Goal: Task Accomplishment & Management: Use online tool/utility

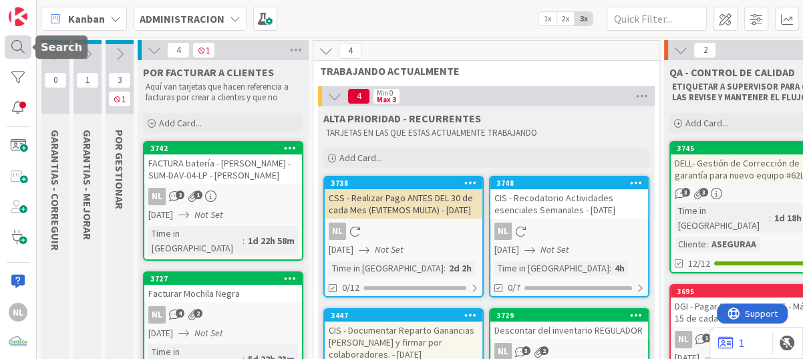
click at [16, 45] on div at bounding box center [18, 47] width 27 height 24
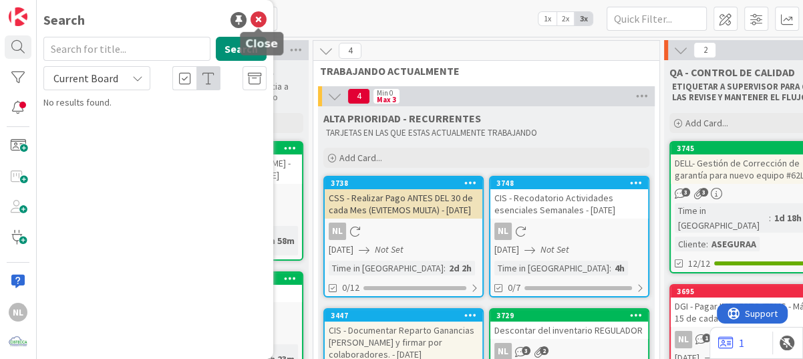
click at [257, 21] on icon at bounding box center [259, 20] width 16 height 16
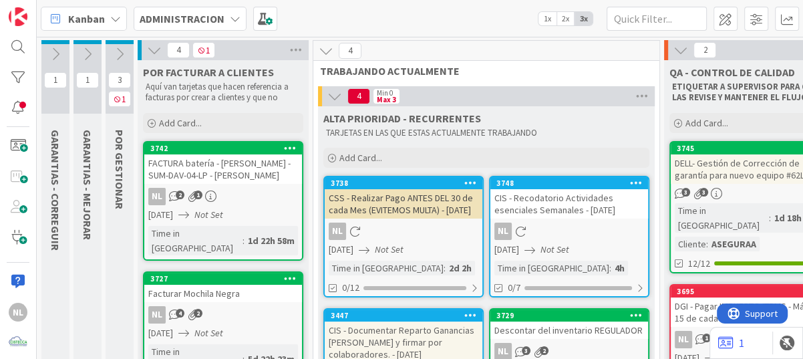
click at [86, 51] on icon at bounding box center [87, 54] width 15 height 15
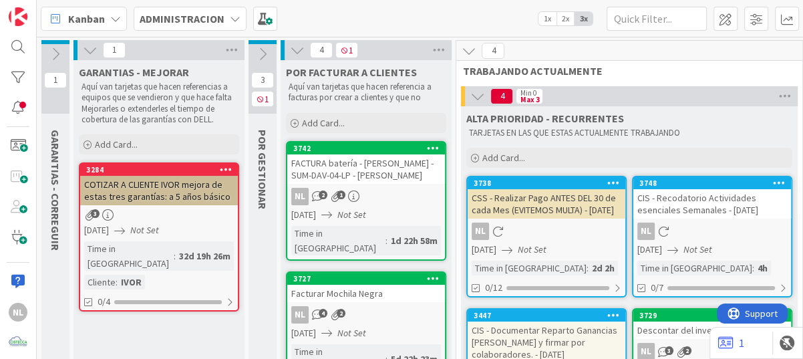
click at [176, 195] on div "COTIZAR A CLIENTE IVOR mejora de estas tres garantías: a 5 años básico" at bounding box center [159, 190] width 158 height 29
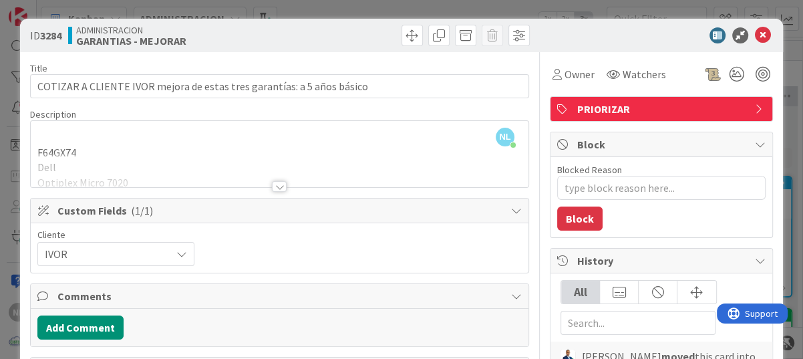
click at [275, 182] on div at bounding box center [279, 186] width 15 height 11
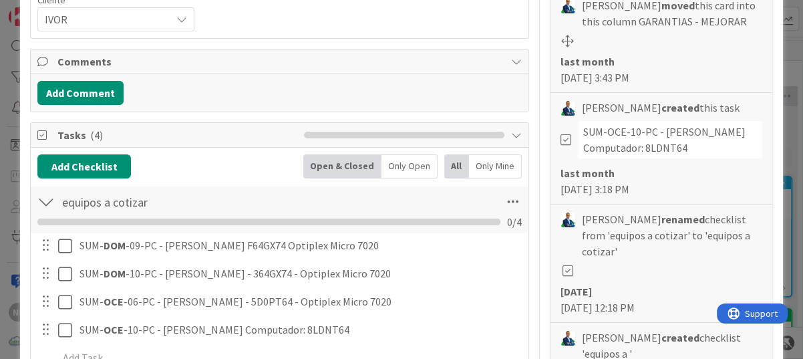
scroll to position [401, 0]
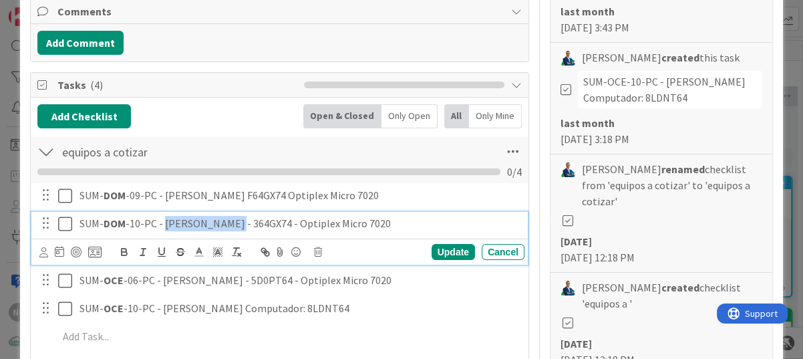
drag, startPoint x: 162, startPoint y: 225, endPoint x: 228, endPoint y: 225, distance: 66.2
click at [228, 225] on p "SUM- DOM -10-PC - [PERSON_NAME] - 364GX74 - Optiplex Micro 7020" at bounding box center [300, 223] width 440 height 15
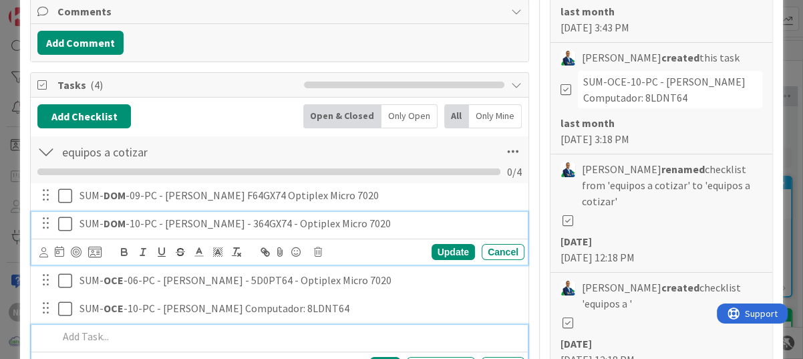
click at [432, 338] on p at bounding box center [288, 336] width 461 height 15
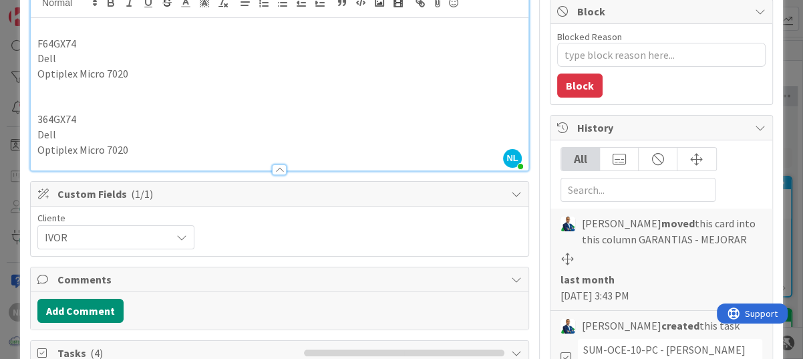
scroll to position [105, 0]
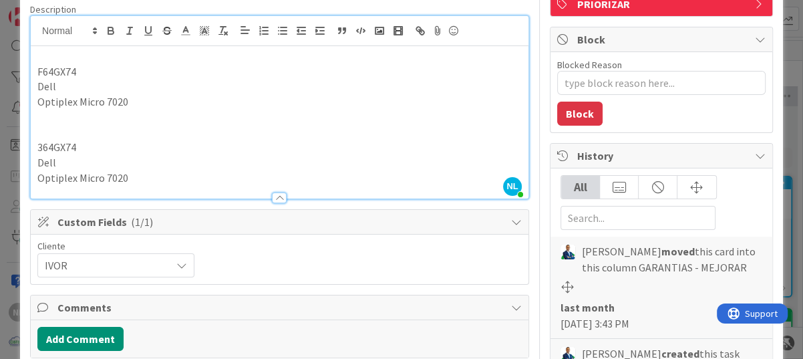
drag, startPoint x: 406, startPoint y: 94, endPoint x: 374, endPoint y: 72, distance: 38.9
click at [374, 72] on p "F64GX74" at bounding box center [279, 71] width 484 height 15
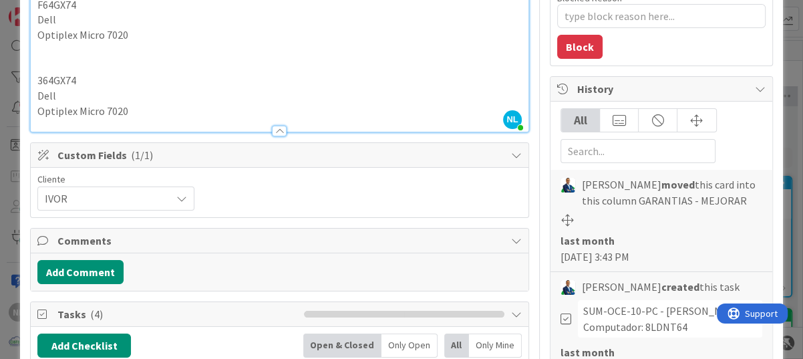
scroll to position [38, 0]
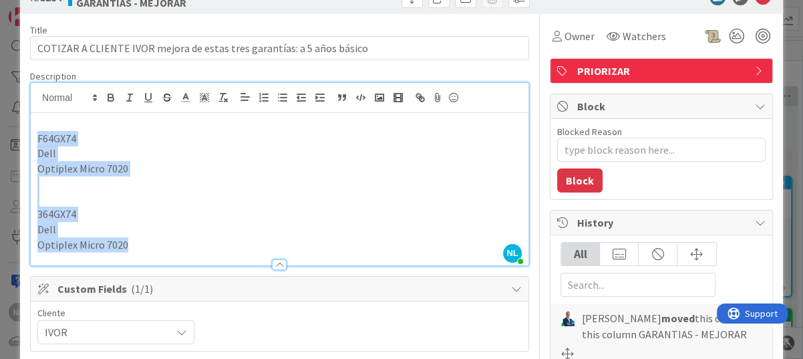
drag, startPoint x: 138, startPoint y: 246, endPoint x: 4, endPoint y: 136, distance: 173.3
click at [4, 136] on div "ID 3284 ADMINISTRACION GARANTIAS - MEJORAR Title 71 / 128 COTIZAR A CLIENTE IVO…" at bounding box center [401, 179] width 803 height 359
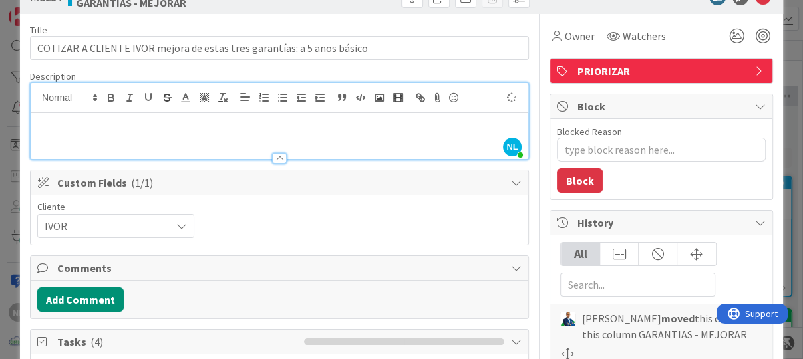
click at [341, 206] on div "Cliente IVOR" at bounding box center [279, 220] width 484 height 36
type textarea "x"
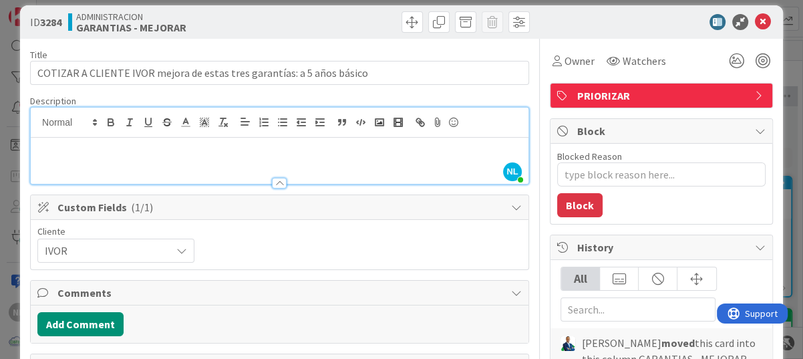
scroll to position [0, 0]
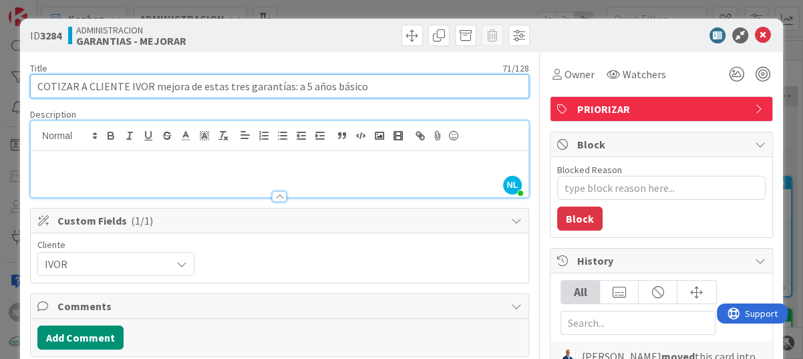
click at [223, 90] on input "COTIZAR A CLIENTE IVOR mejora de estas tres garantías: a 5 años básico" at bounding box center [279, 86] width 499 height 24
type input "COTIZAR A CLIENTE IVOR mejora de estas garantías: a 5 años básico"
type textarea "x"
type input "COTIZAR A CLIENTE IVOR mejora de estas 4 garantías: a 5 años básico"
type textarea "x"
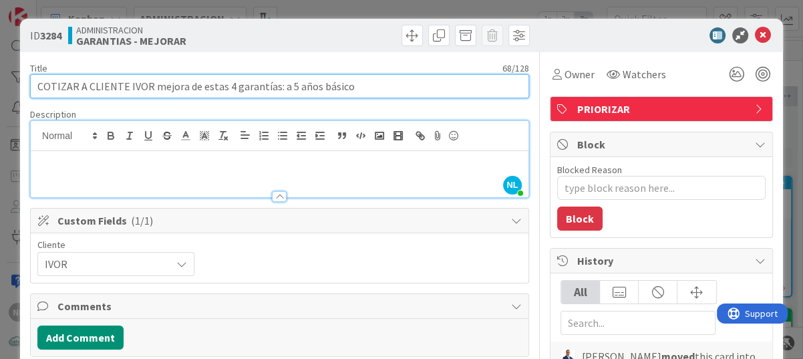
type input "COTIZAR A CLIENTE IVOR mejora de estas garantías: a 5 años básico"
type textarea "x"
type input "COTIZAR A CLIENTE IVOR mejora de estas c garantías: a 5 años básico"
type textarea "x"
type input "COTIZAR A CLIENTE IVOR mejora de estas cuatro garantías: a 5 años básico"
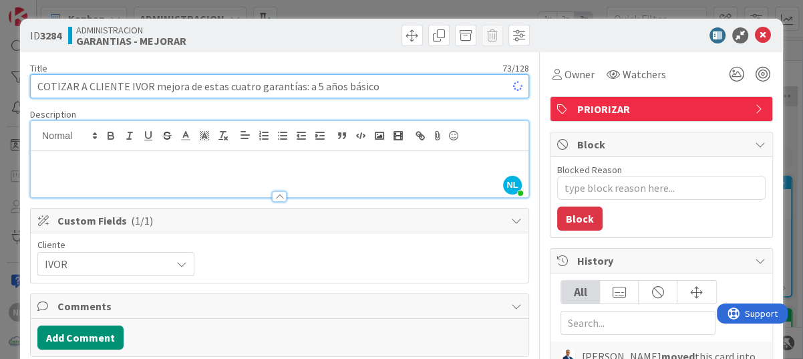
type textarea "x"
type input "COTIZAR A CLIENTE IVOR mejora de estas cuatro garantías: a 5 años básico"
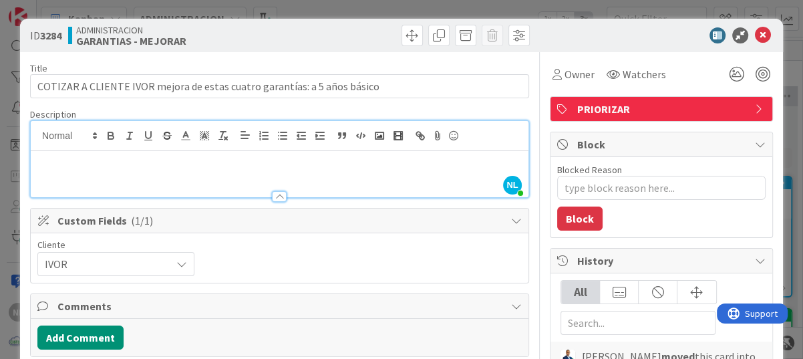
click at [347, 264] on div "Cliente IVOR" at bounding box center [279, 258] width 484 height 36
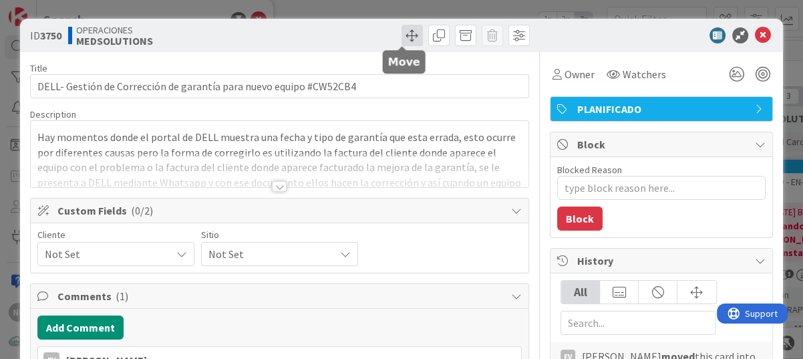
click at [402, 39] on span at bounding box center [412, 35] width 21 height 21
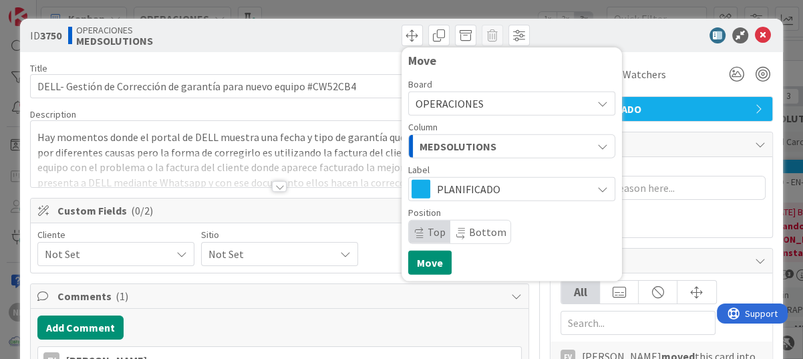
click at [597, 100] on icon at bounding box center [602, 103] width 11 height 11
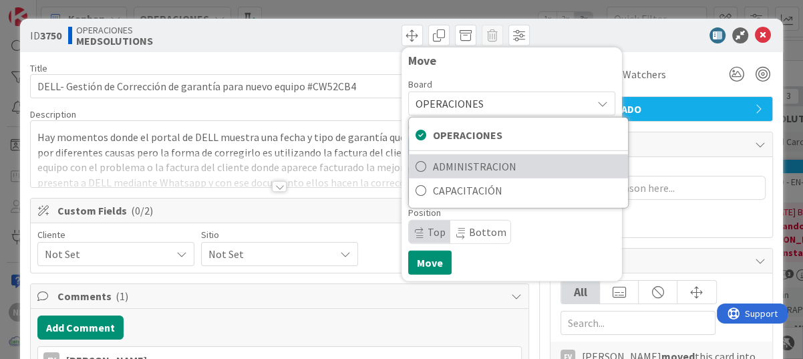
click at [493, 166] on span "ADMINISTRACION" at bounding box center [527, 166] width 188 height 20
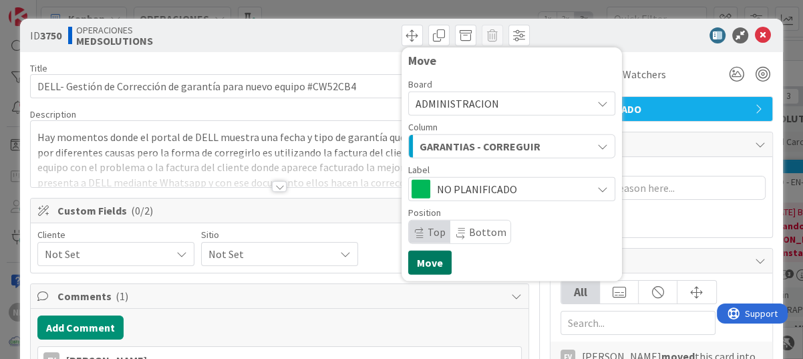
click at [413, 258] on button "Move" at bounding box center [429, 263] width 43 height 24
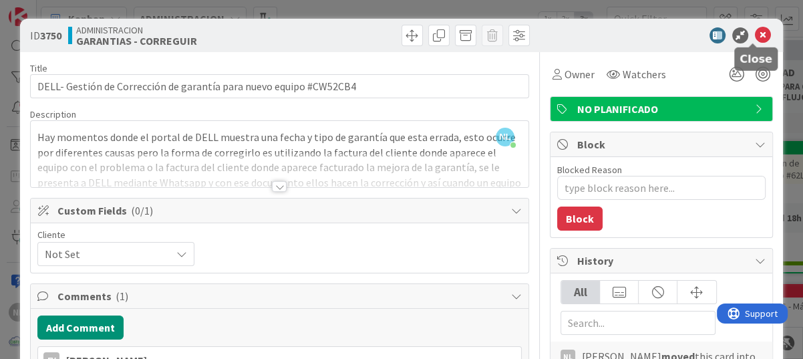
click at [755, 33] on icon at bounding box center [763, 35] width 16 height 16
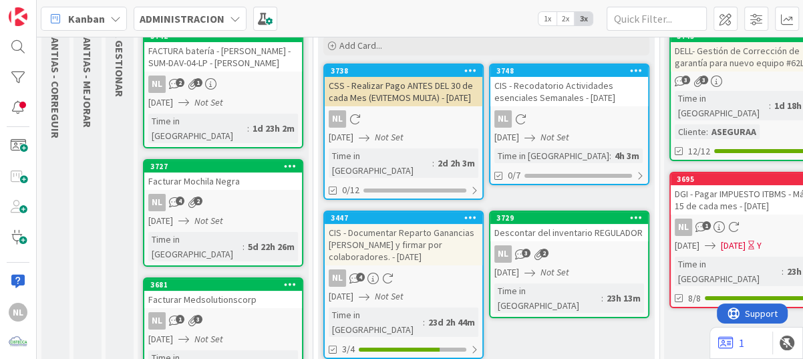
scroll to position [134, 0]
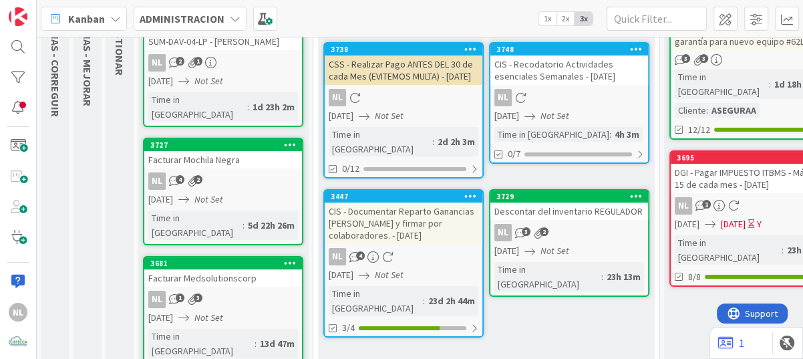
click at [591, 237] on div "NL 3 2" at bounding box center [569, 232] width 158 height 17
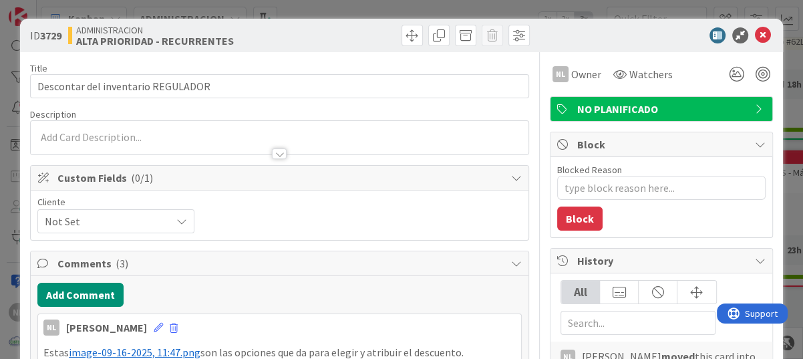
type textarea "x"
click at [755, 33] on icon at bounding box center [763, 35] width 16 height 16
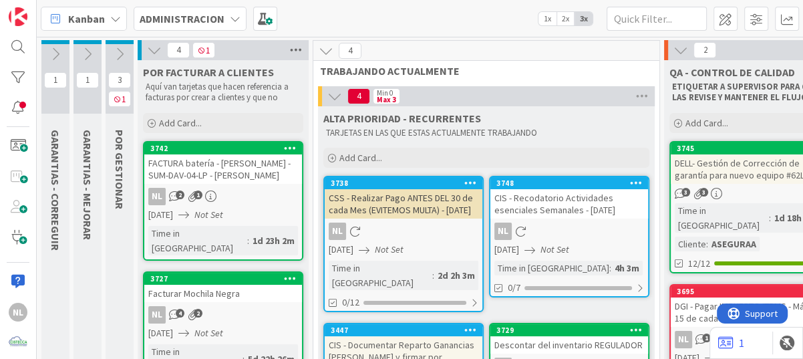
click at [300, 49] on icon at bounding box center [295, 50] width 17 height 20
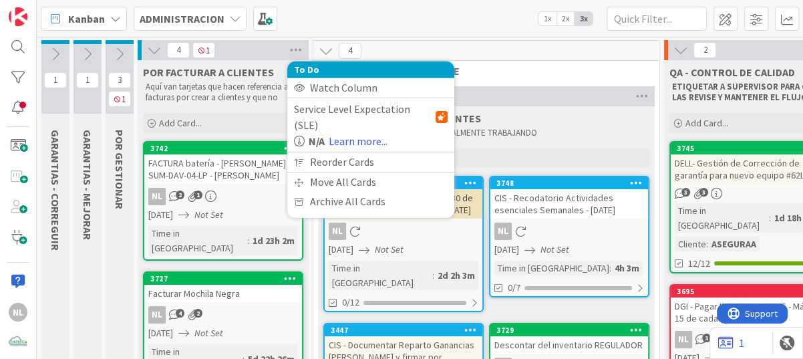
click at [156, 49] on icon at bounding box center [154, 50] width 15 height 15
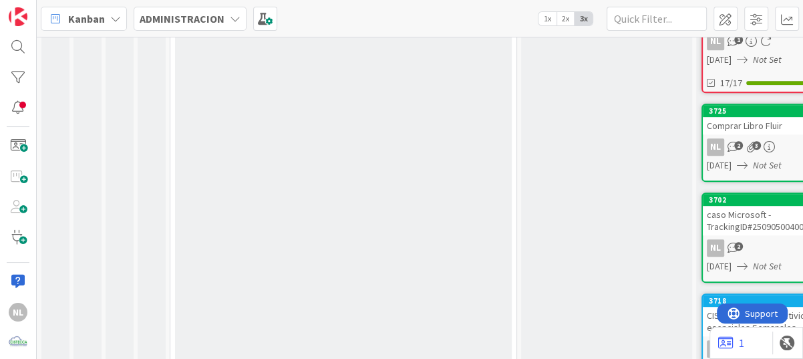
scroll to position [559, 0]
